Goal: Navigation & Orientation: Find specific page/section

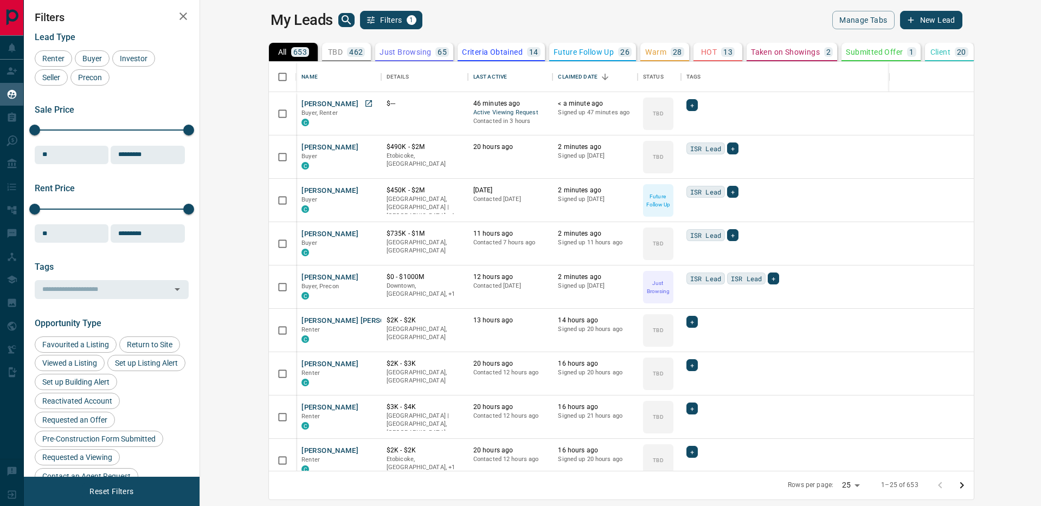
scroll to position [401, 828]
click at [302, 99] on button "[PERSON_NAME]" at bounding box center [330, 104] width 57 height 10
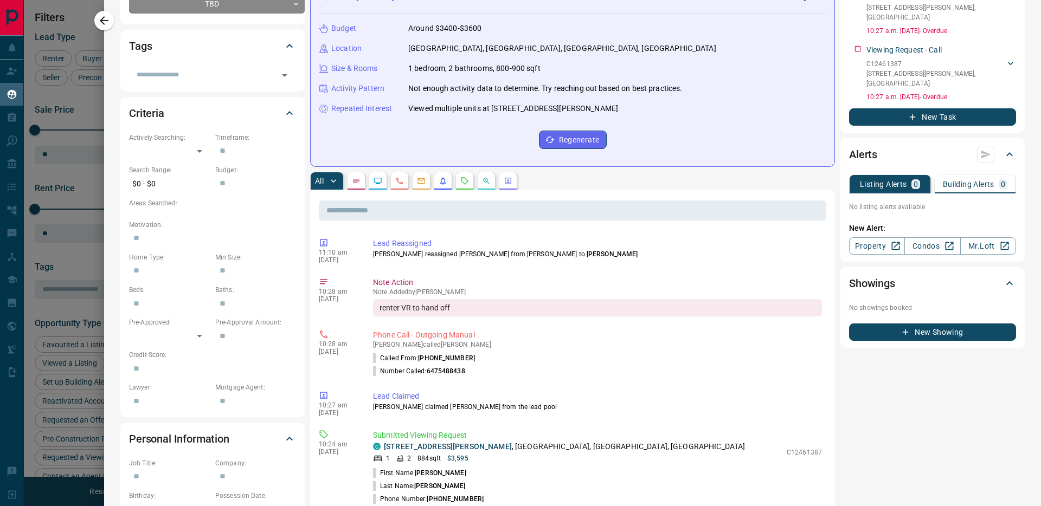
scroll to position [349, 0]
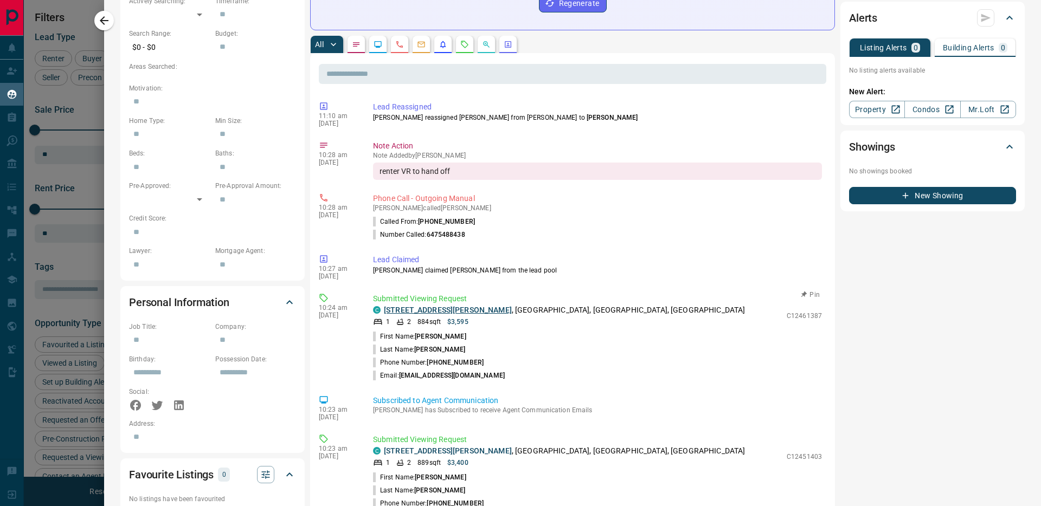
click at [405, 309] on link "[STREET_ADDRESS][PERSON_NAME]" at bounding box center [448, 310] width 128 height 9
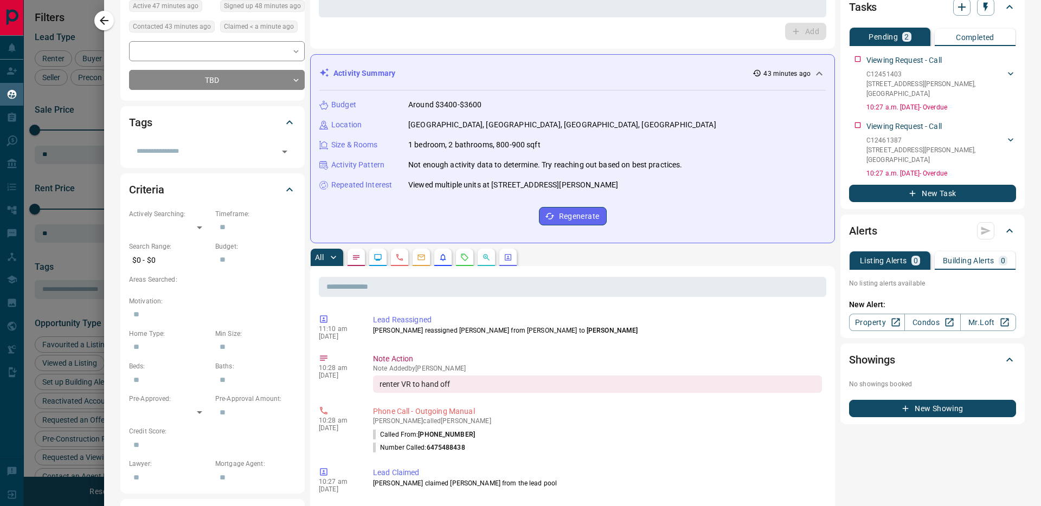
scroll to position [0, 0]
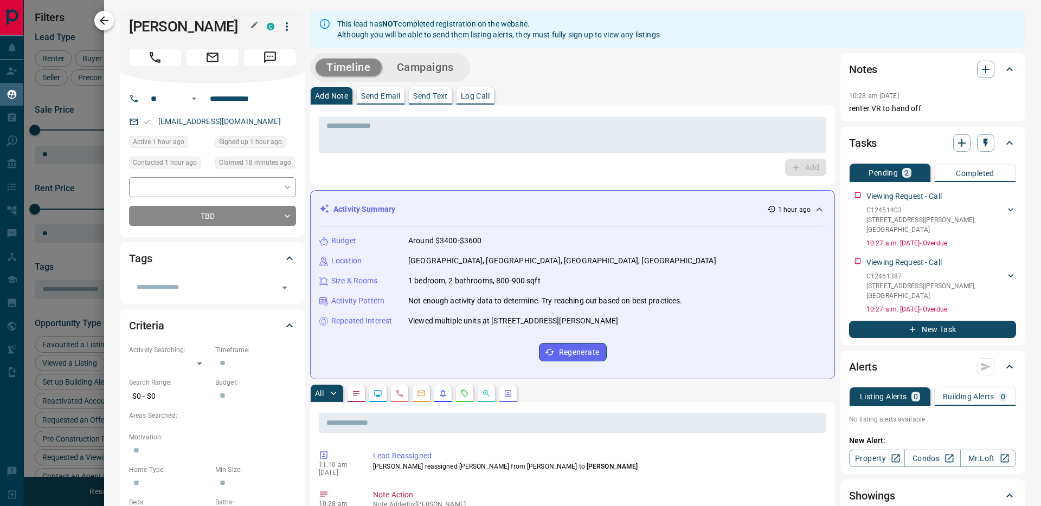
click at [107, 23] on icon "button" at bounding box center [104, 20] width 13 height 13
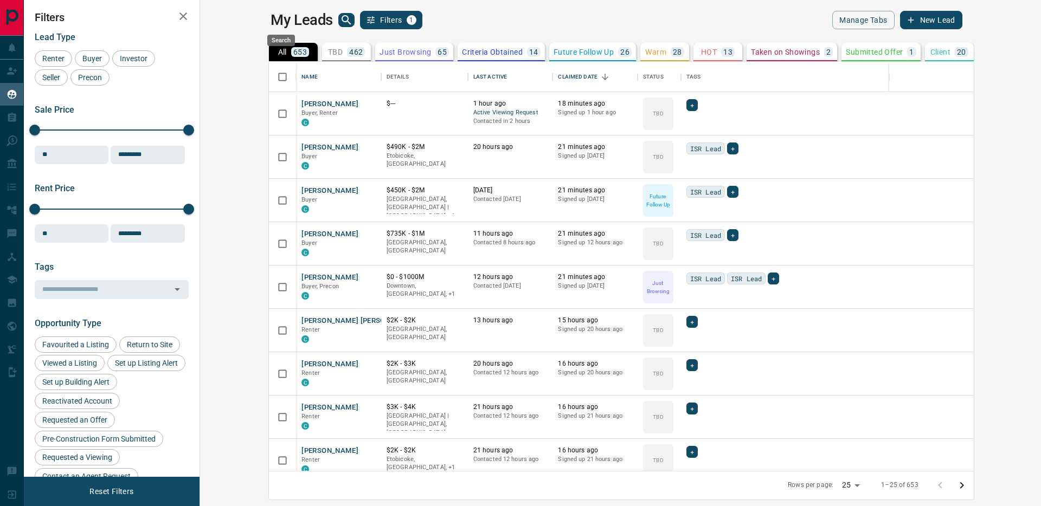
click at [340, 21] on icon "search button" at bounding box center [346, 20] width 13 height 13
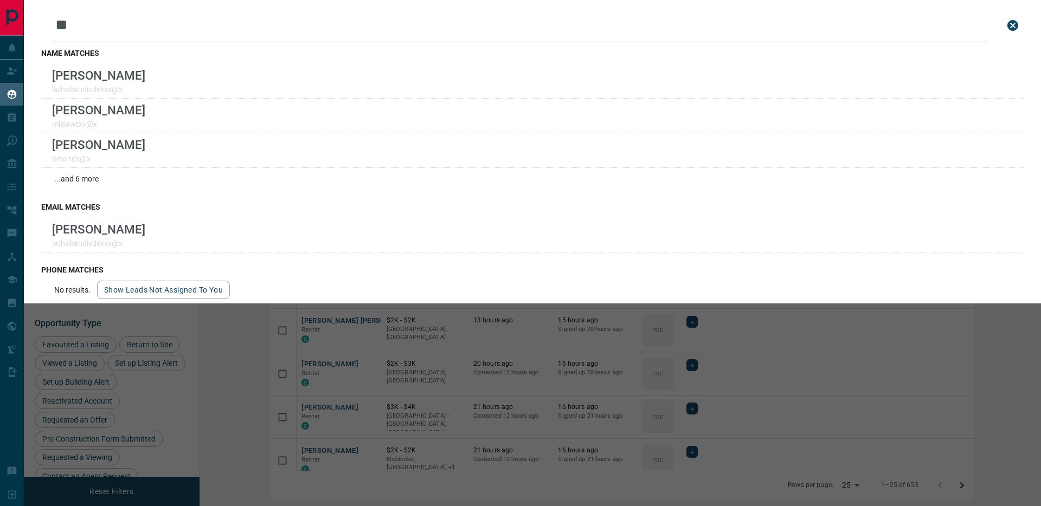
type input "*"
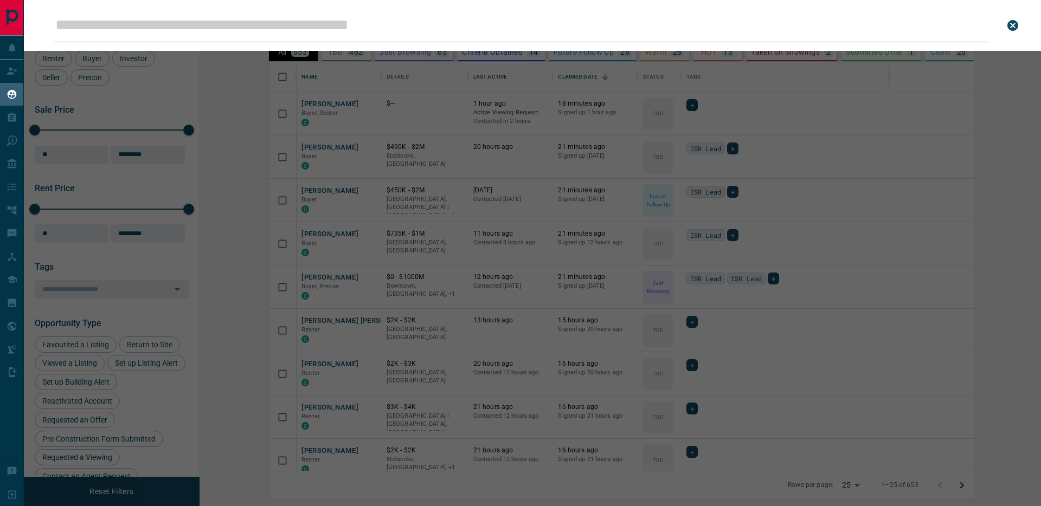
drag, startPoint x: 221, startPoint y: 204, endPoint x: 235, endPoint y: 198, distance: 15.6
click at [226, 202] on div "Leads Search Bar Search for a lead by name, email, phone, or id" at bounding box center [544, 253] width 1041 height 506
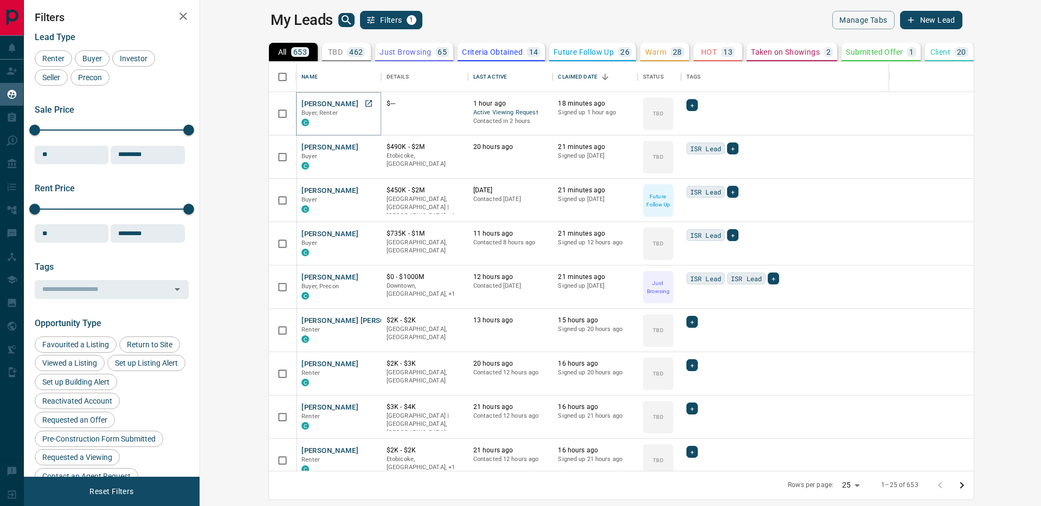
click at [302, 100] on button "[PERSON_NAME]" at bounding box center [330, 104] width 57 height 10
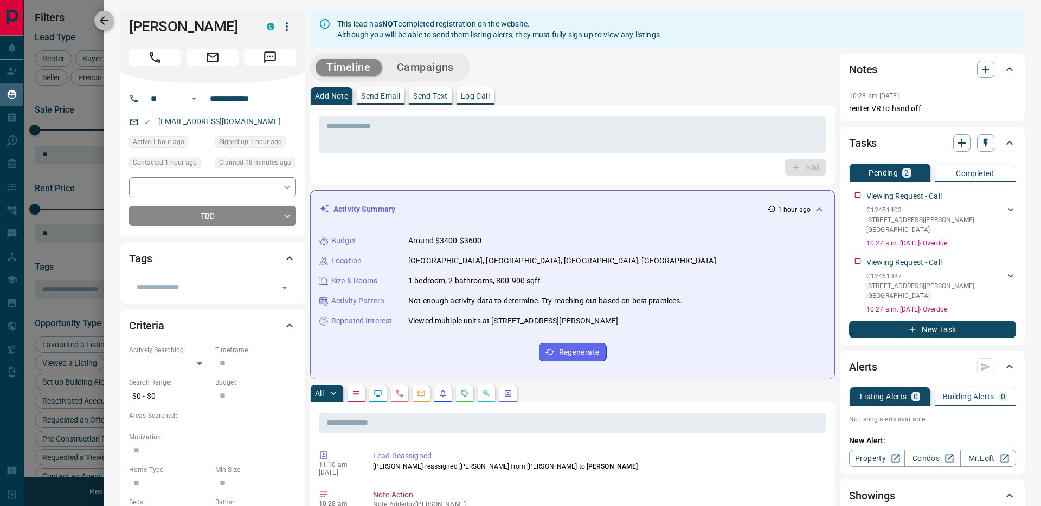
click at [102, 21] on icon "button" at bounding box center [104, 20] width 13 height 13
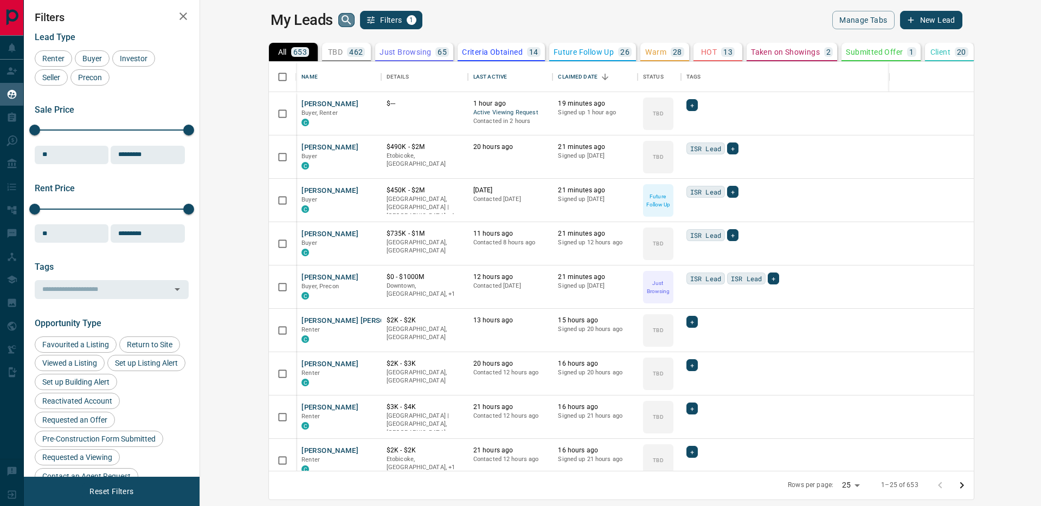
click at [340, 18] on icon "search button" at bounding box center [346, 20] width 13 height 13
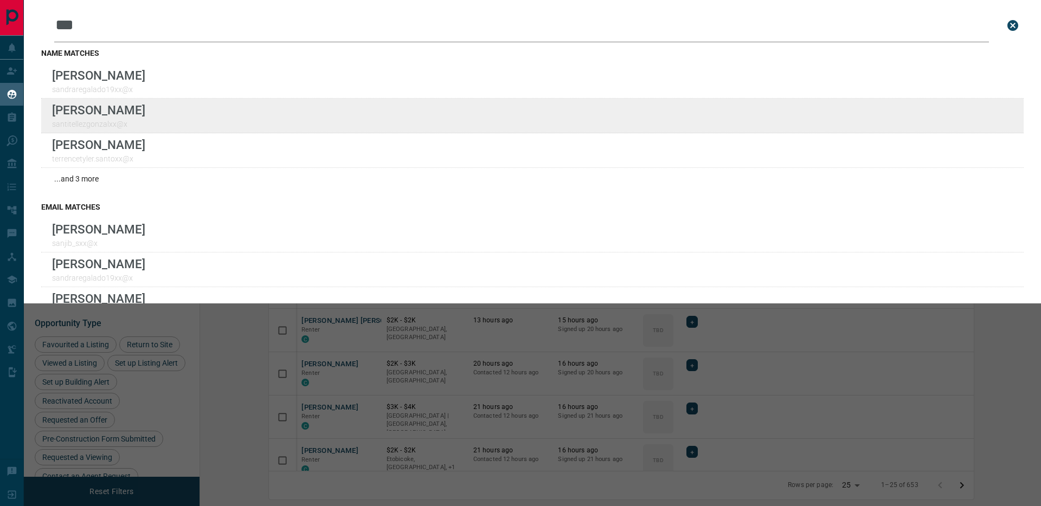
click at [0, 0] on div "Lead Transfers Claim Leads My Leads Tasks Opportunities Deals Campaigns Automat…" at bounding box center [520, 246] width 1041 height 493
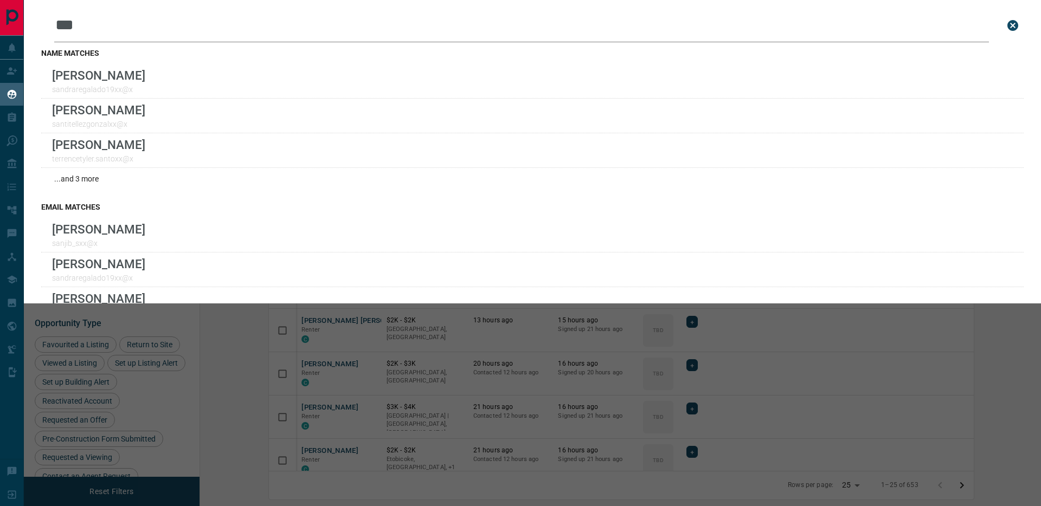
click at [101, 28] on input "***" at bounding box center [521, 26] width 935 height 34
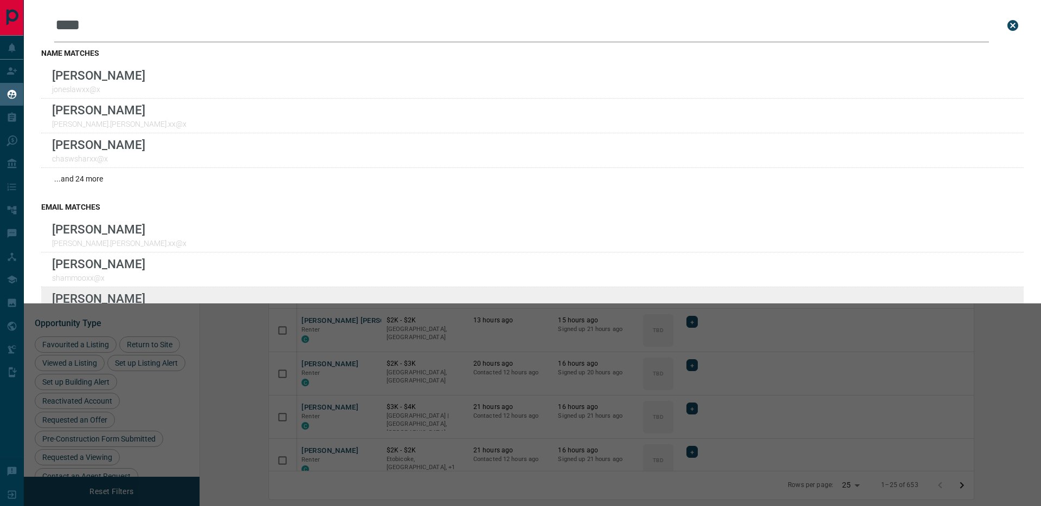
click at [0, 0] on div "Lead Transfers Claim Leads My Leads Tasks Opportunities Deals Campaigns Automat…" at bounding box center [520, 246] width 1041 height 493
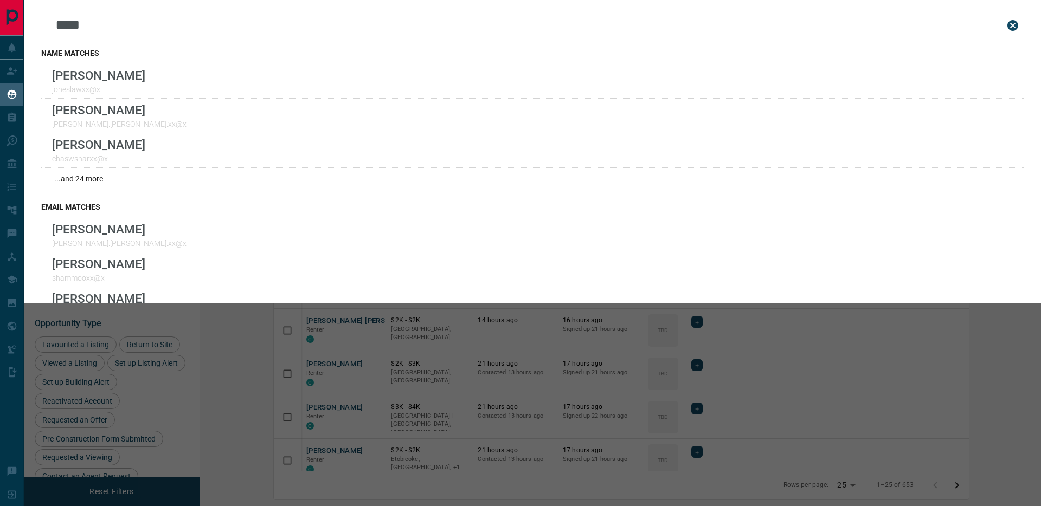
click at [0, 22] on html "Lead Transfers Claim Leads My Leads Tasks Opportunities Deals Campaigns Automat…" at bounding box center [520, 253] width 1041 height 506
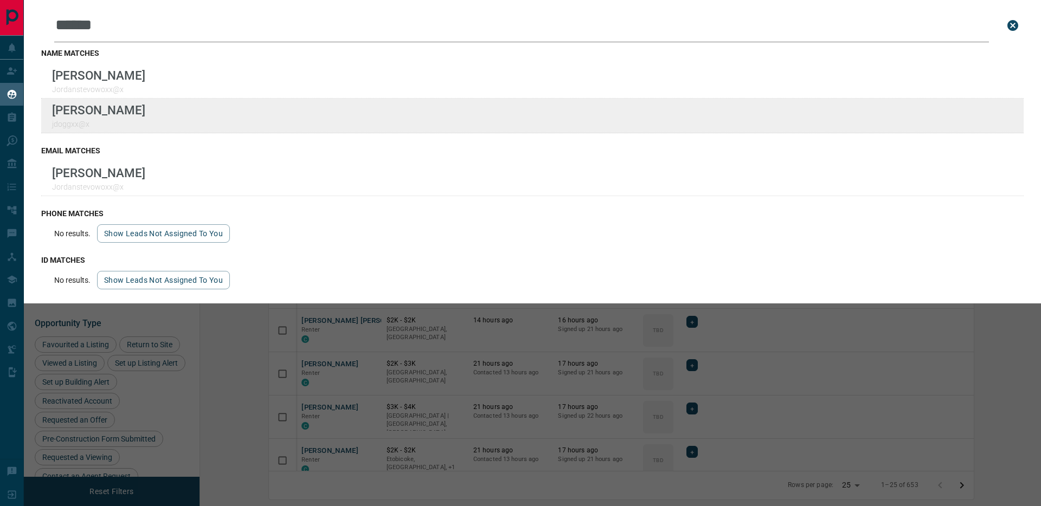
type input "******"
click at [0, 0] on div "Lead Transfers Claim Leads My Leads Tasks Opportunities Deals Campaigns Automat…" at bounding box center [520, 246] width 1041 height 493
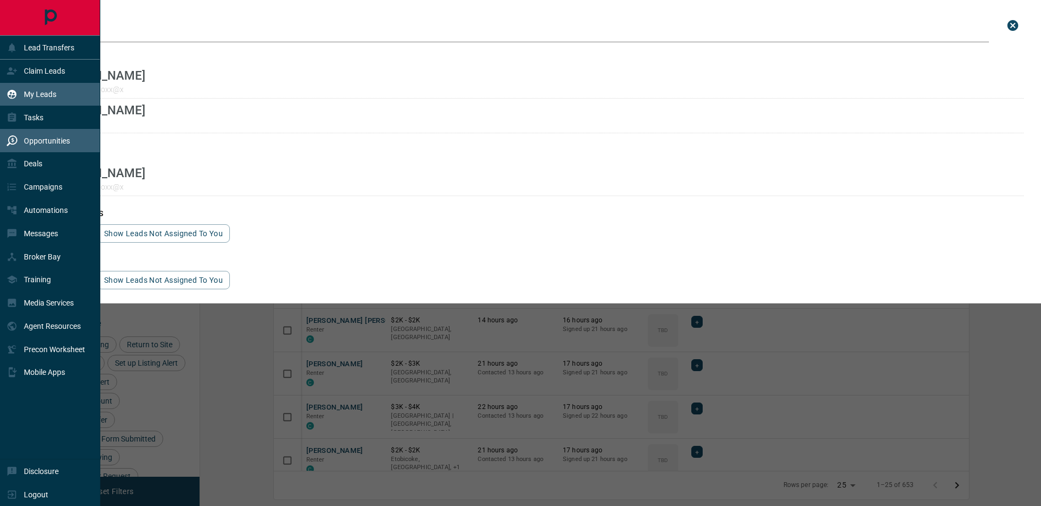
click at [15, 138] on icon at bounding box center [12, 141] width 11 height 11
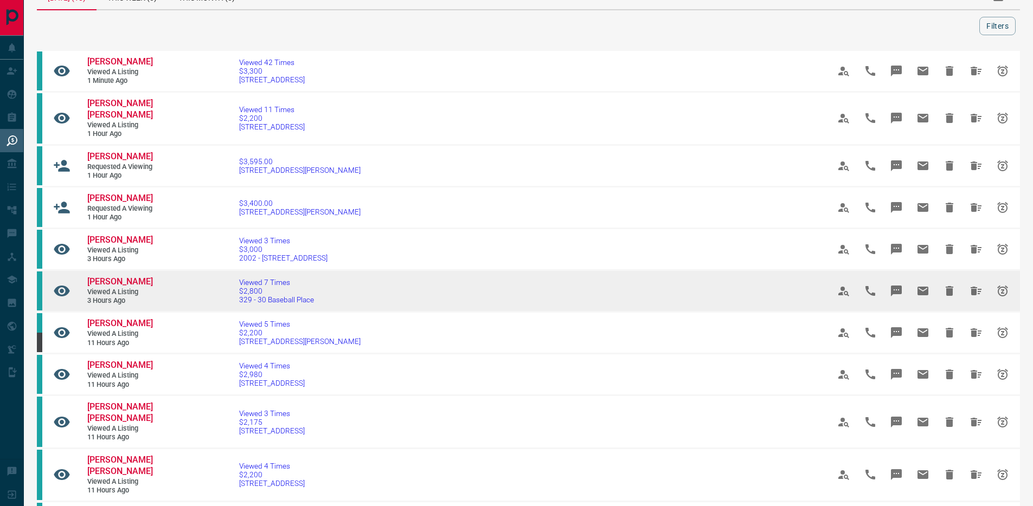
scroll to position [77, 0]
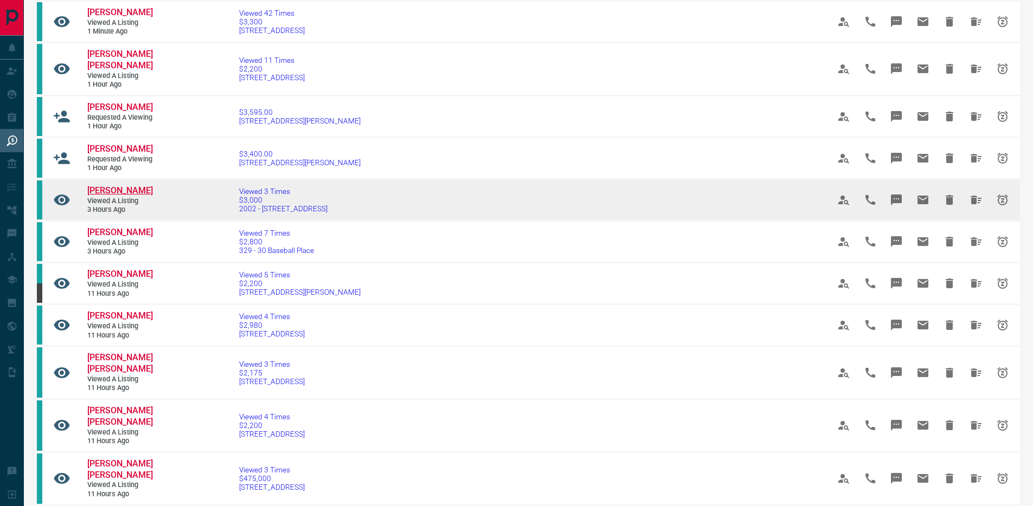
click at [133, 196] on span "[PERSON_NAME]" at bounding box center [120, 190] width 66 height 10
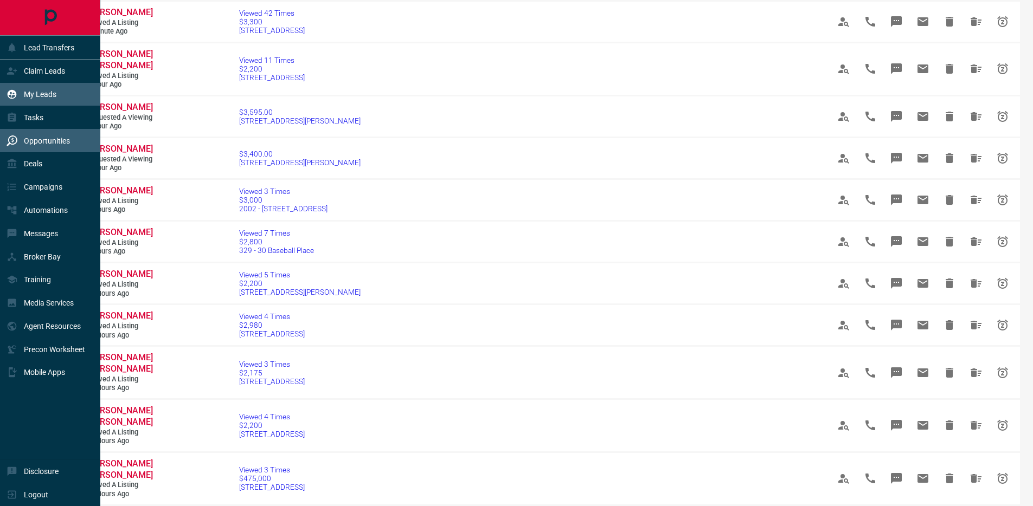
click at [24, 86] on div "My Leads" at bounding box center [32, 95] width 50 height 18
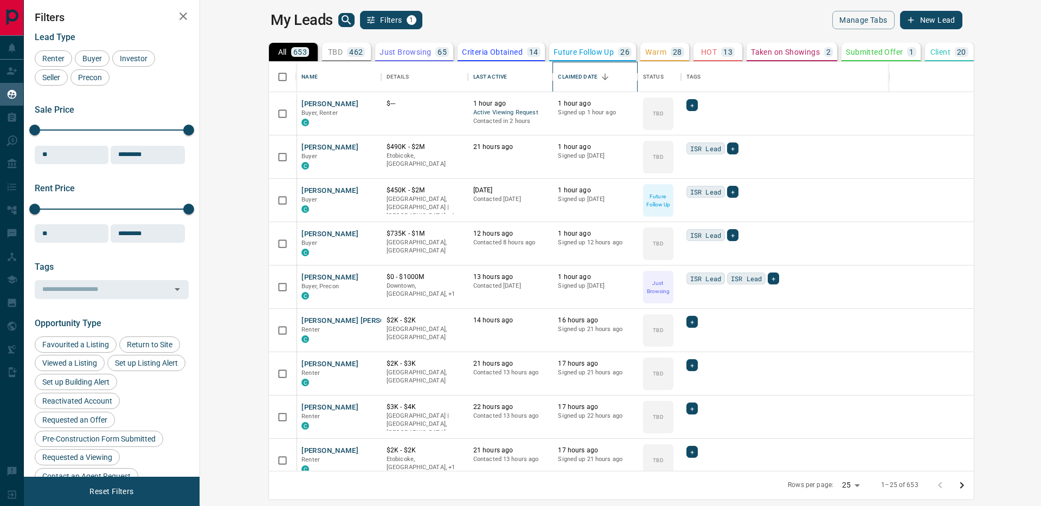
click at [558, 72] on div "Claimed Date" at bounding box center [578, 77] width 40 height 30
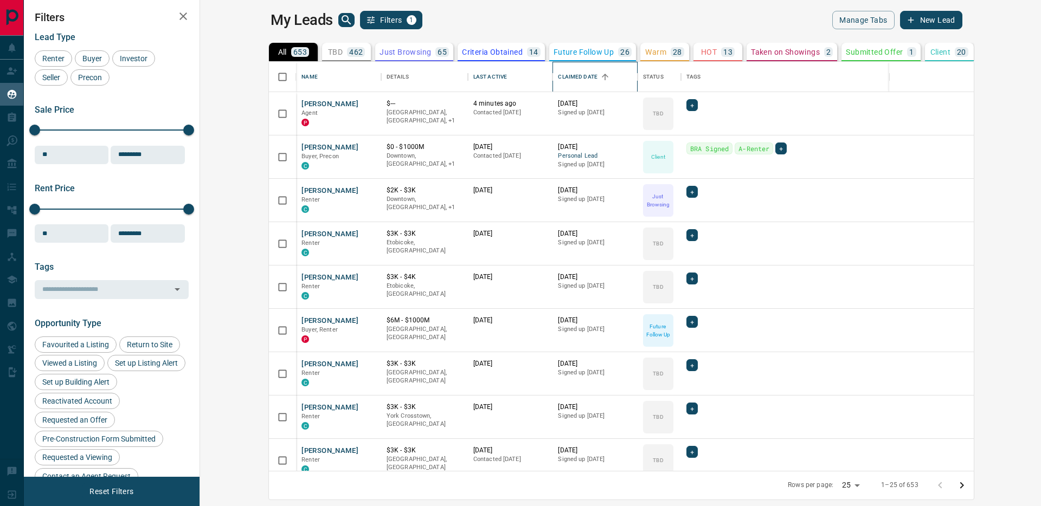
click at [558, 72] on div "Claimed Date" at bounding box center [578, 77] width 40 height 30
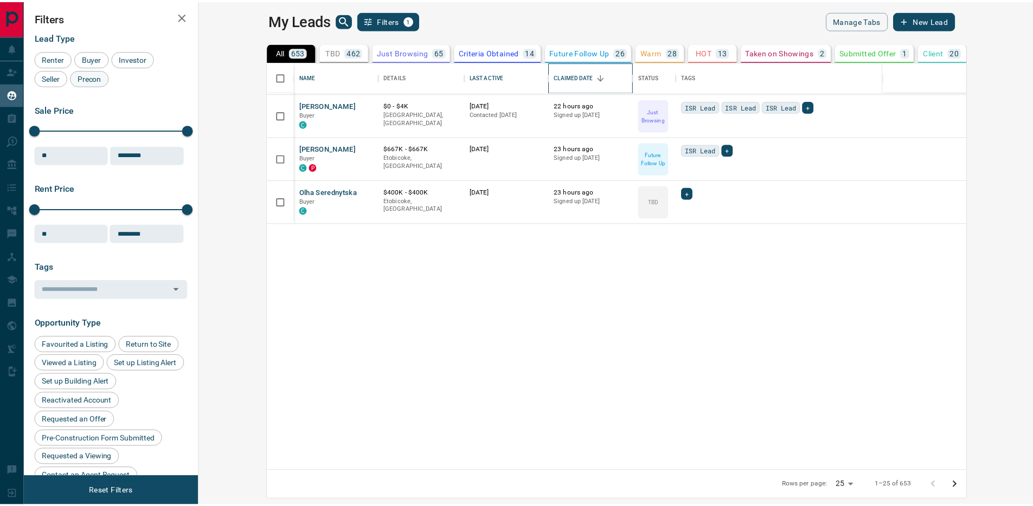
scroll to position [95, 0]
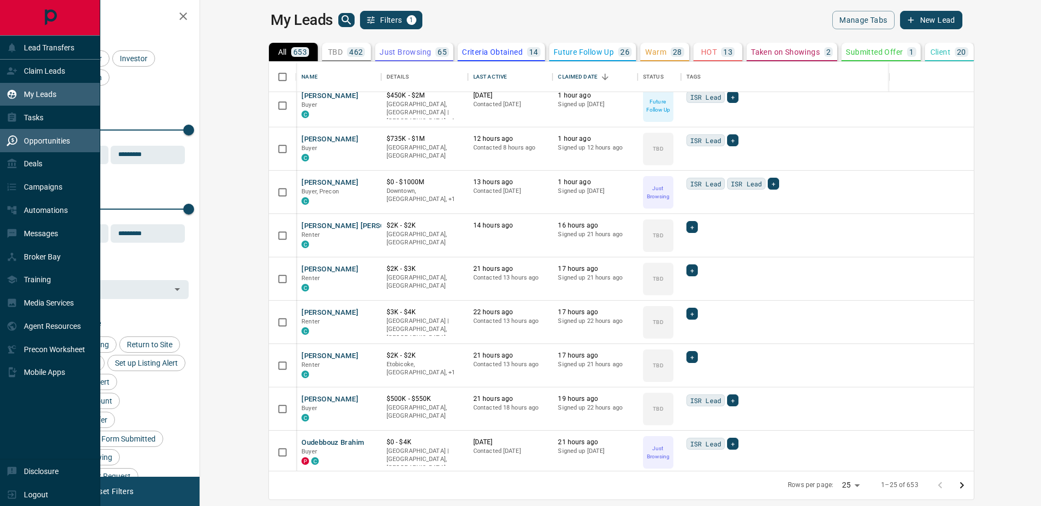
click at [13, 143] on icon at bounding box center [12, 141] width 11 height 11
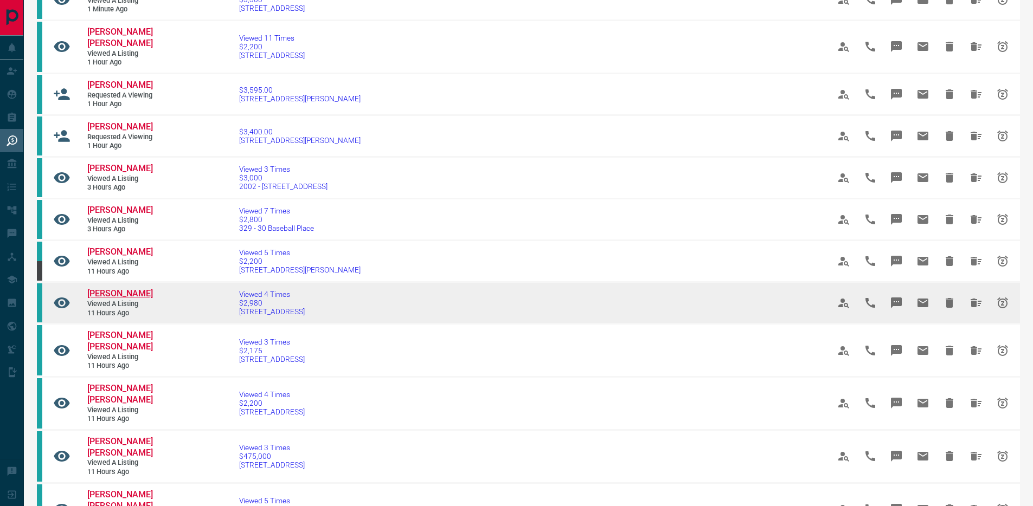
scroll to position [146, 0]
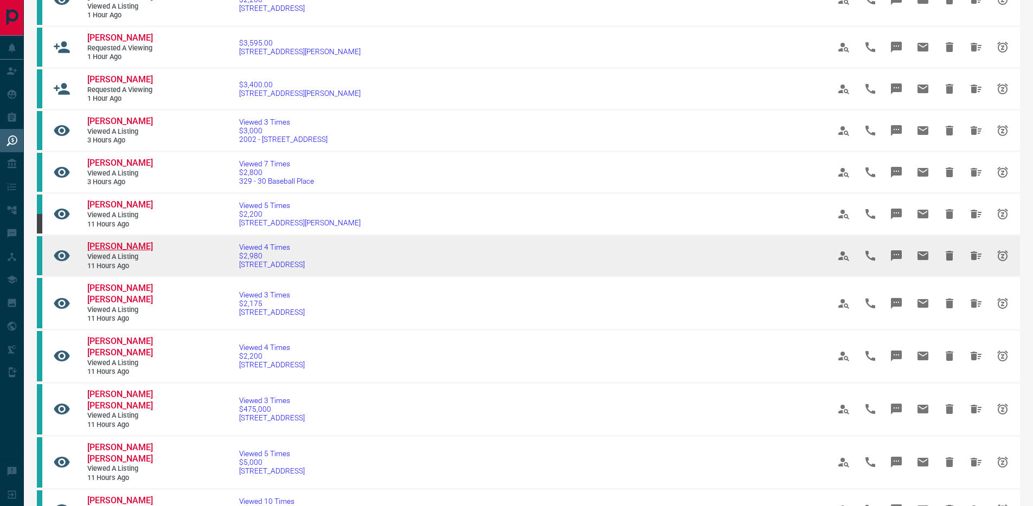
click at [111, 252] on span "[PERSON_NAME]" at bounding box center [120, 246] width 66 height 10
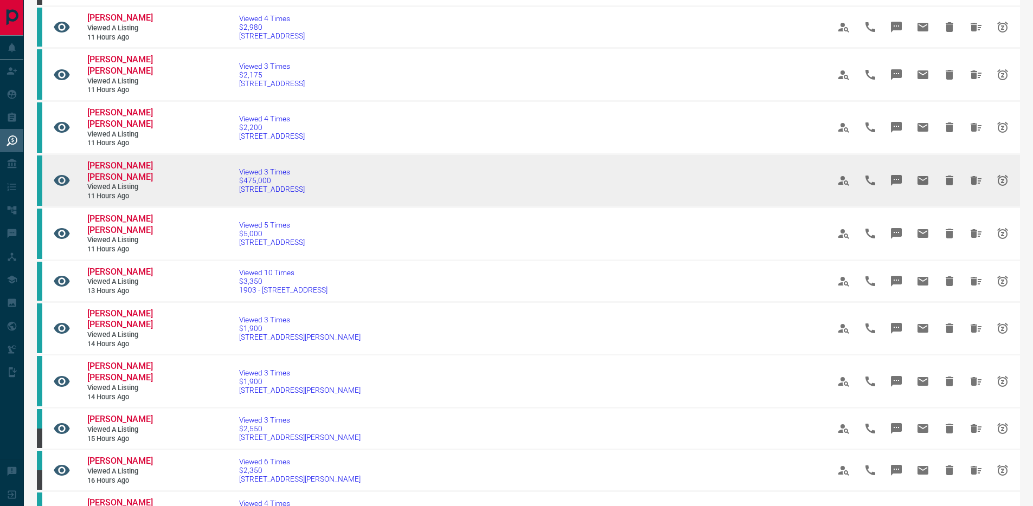
scroll to position [627, 0]
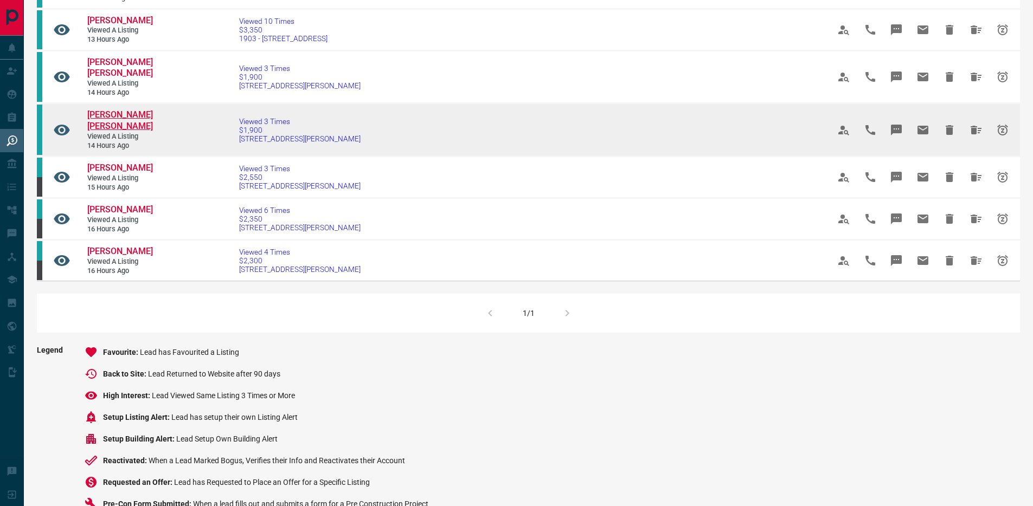
click at [111, 131] on span "[PERSON_NAME] [PERSON_NAME]" at bounding box center [120, 121] width 66 height 22
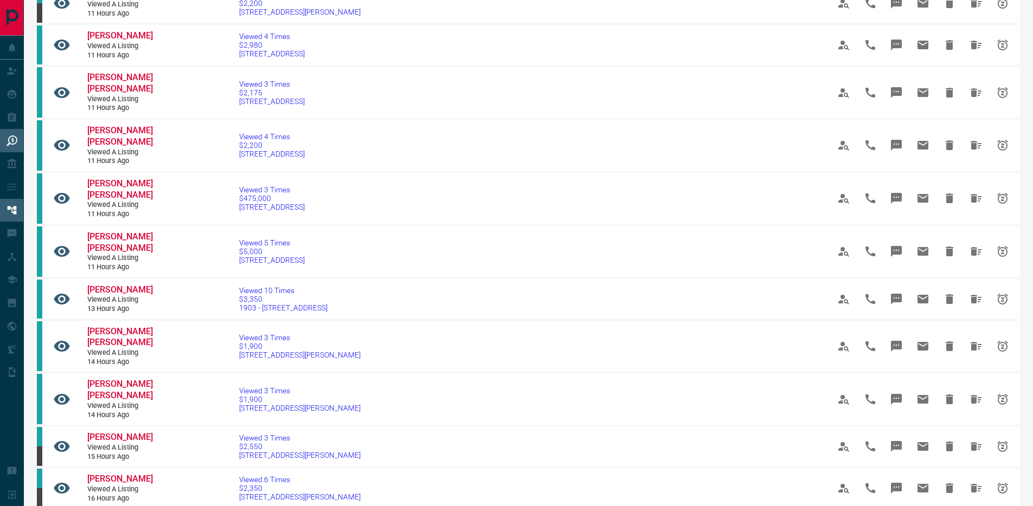
scroll to position [247, 0]
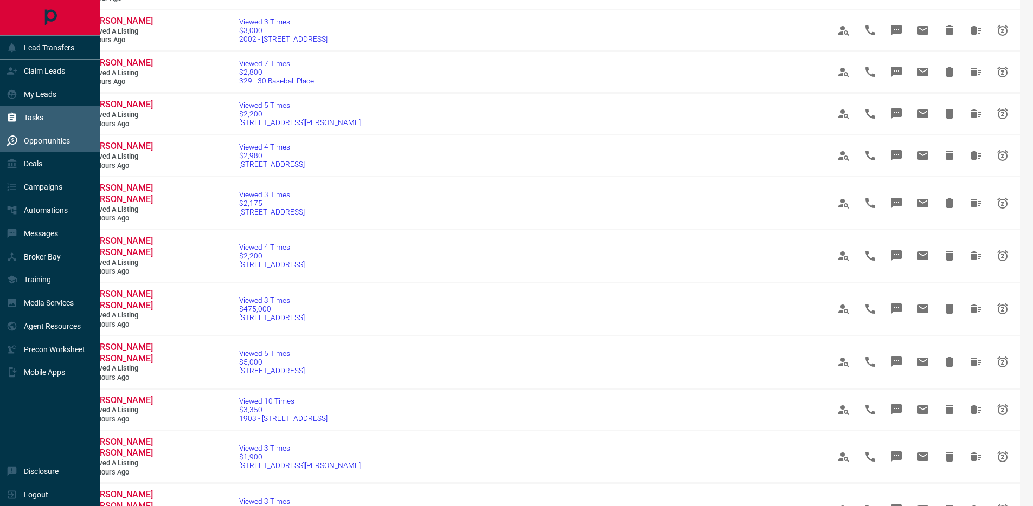
click at [31, 120] on p "Tasks" at bounding box center [34, 117] width 20 height 9
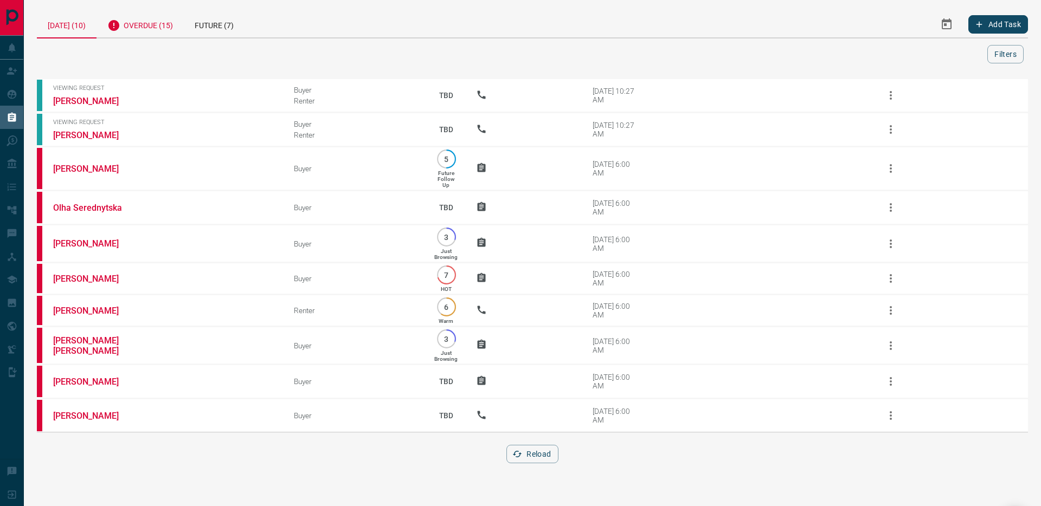
click at [175, 27] on div "Overdue (15)" at bounding box center [140, 24] width 87 height 27
